Goal: Information Seeking & Learning: Learn about a topic

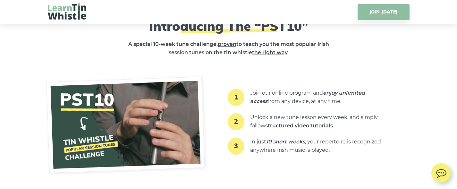
click at [75, 11] on img at bounding box center [67, 11] width 38 height 16
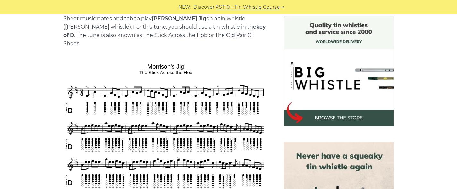
scroll to position [168, 0]
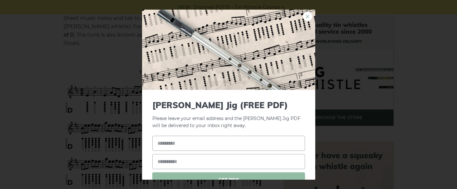
click at [303, 13] on link "×" at bounding box center [308, 16] width 10 height 10
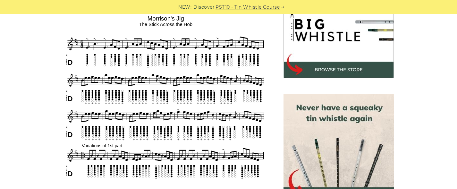
scroll to position [33, 0]
